Goal: Book appointment/travel/reservation

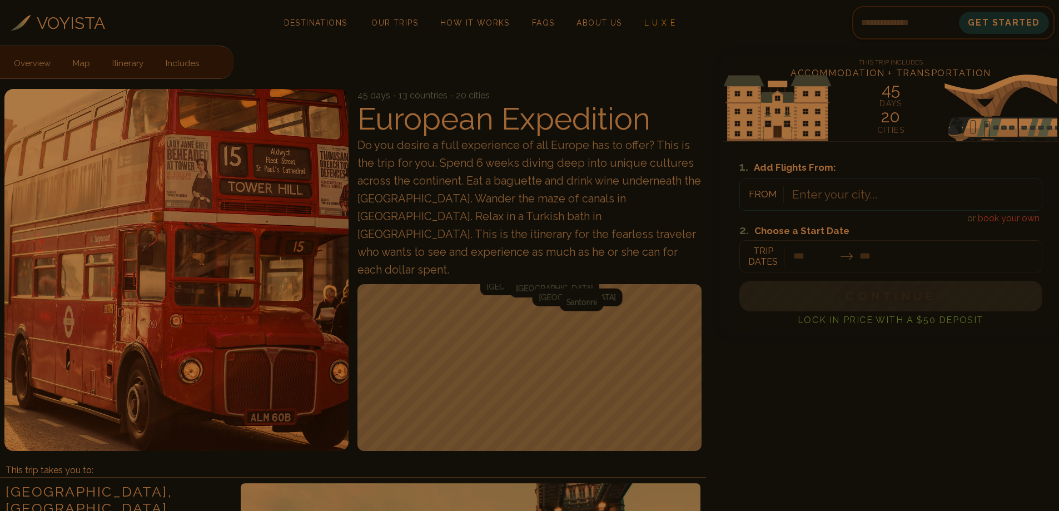
click at [891, 255] on div at bounding box center [890, 247] width 303 height 49
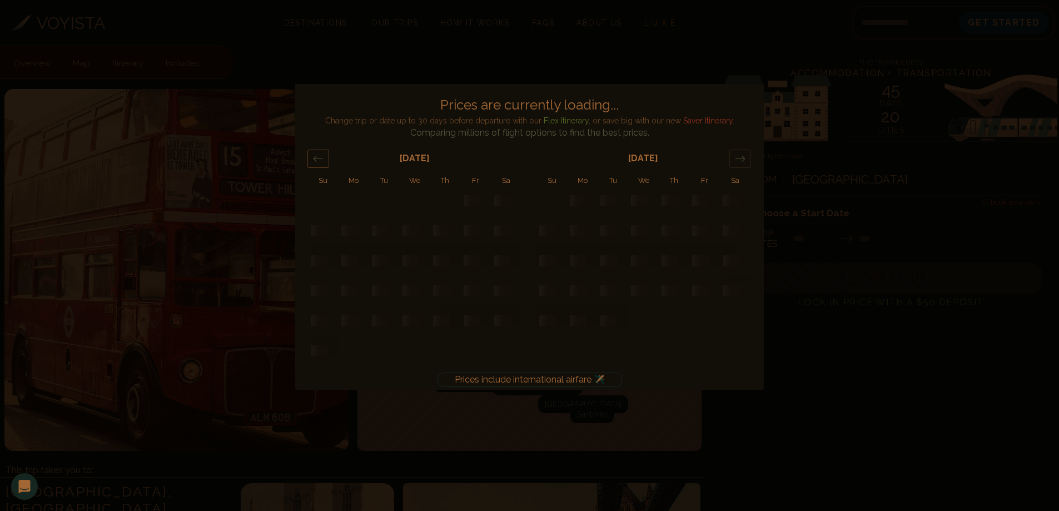
click at [746, 157] on div "Move forward to switch to the next month." at bounding box center [740, 159] width 22 height 18
click at [319, 160] on icon "Move backward to switch to the previous month." at bounding box center [318, 158] width 11 height 11
